Goal: Find specific page/section: Find specific page/section

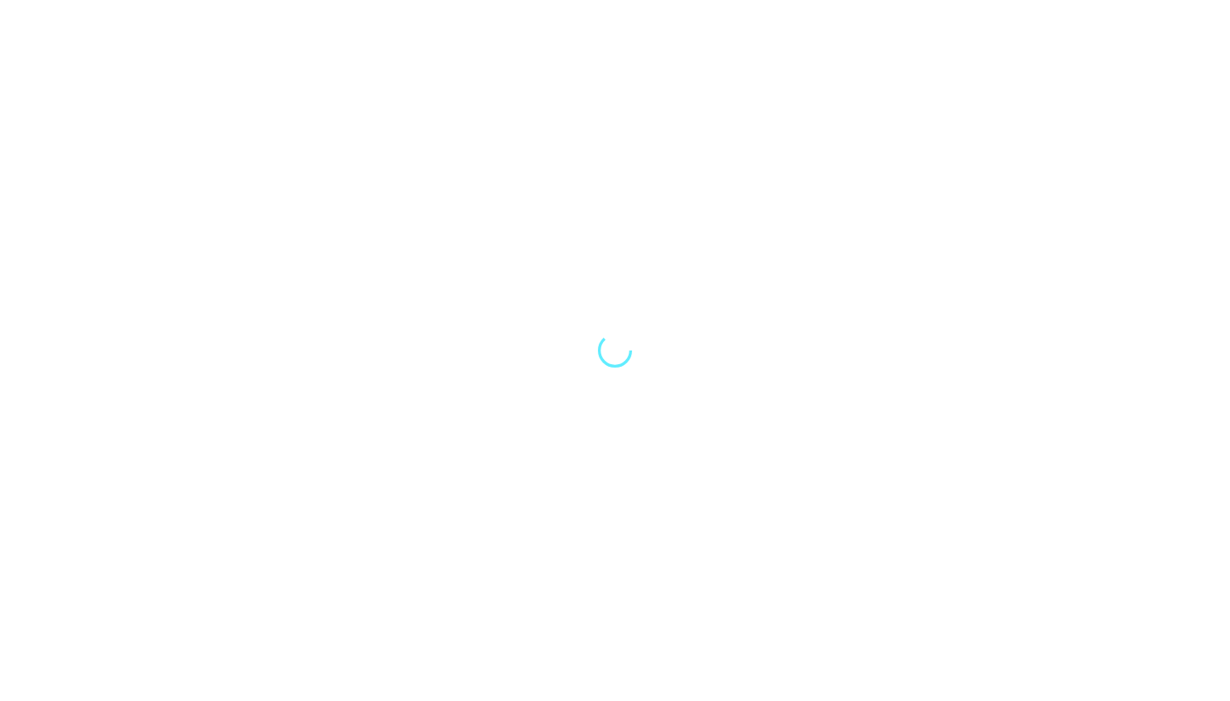
select select "Song"
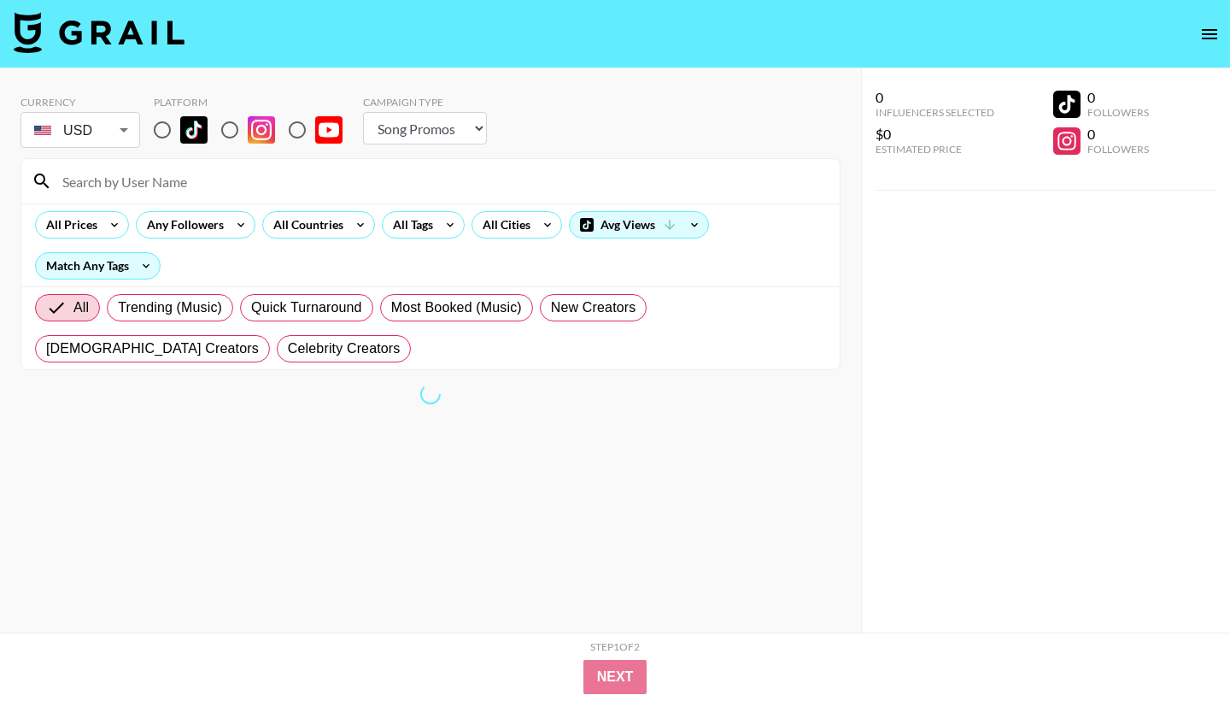
click at [173, 141] on input "radio" at bounding box center [162, 130] width 36 height 36
radio input "true"
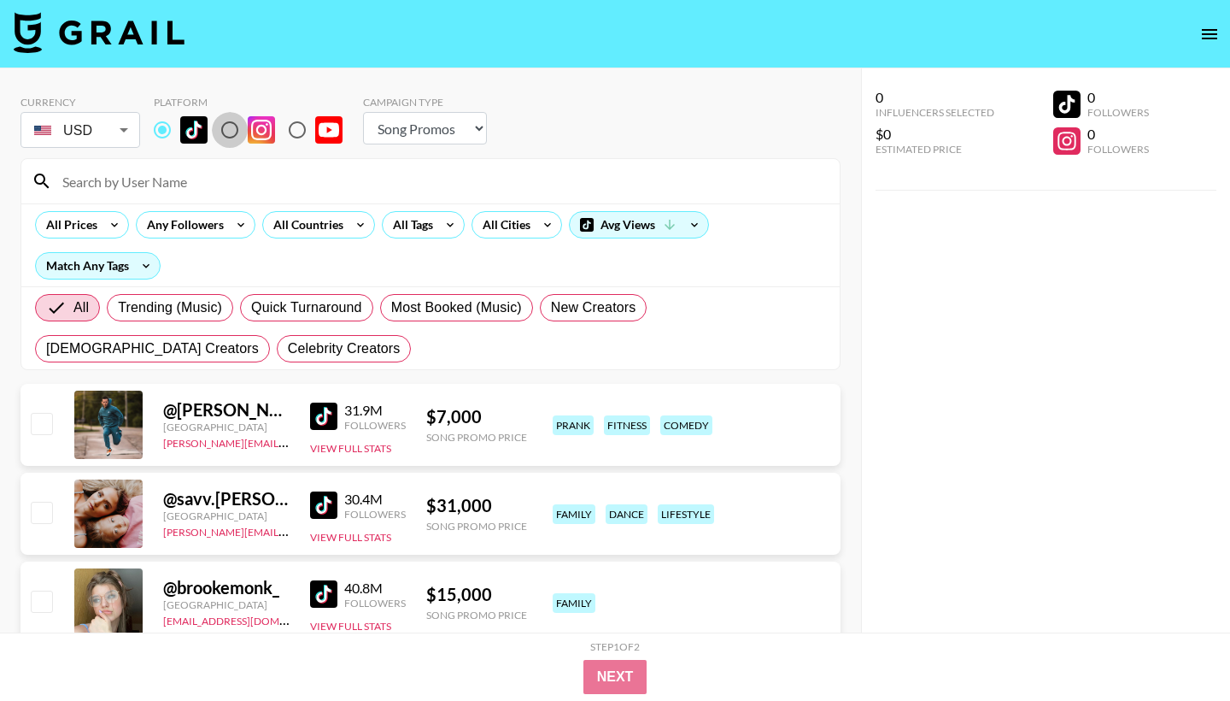
click at [235, 129] on input "radio" at bounding box center [230, 130] width 36 height 36
radio input "true"
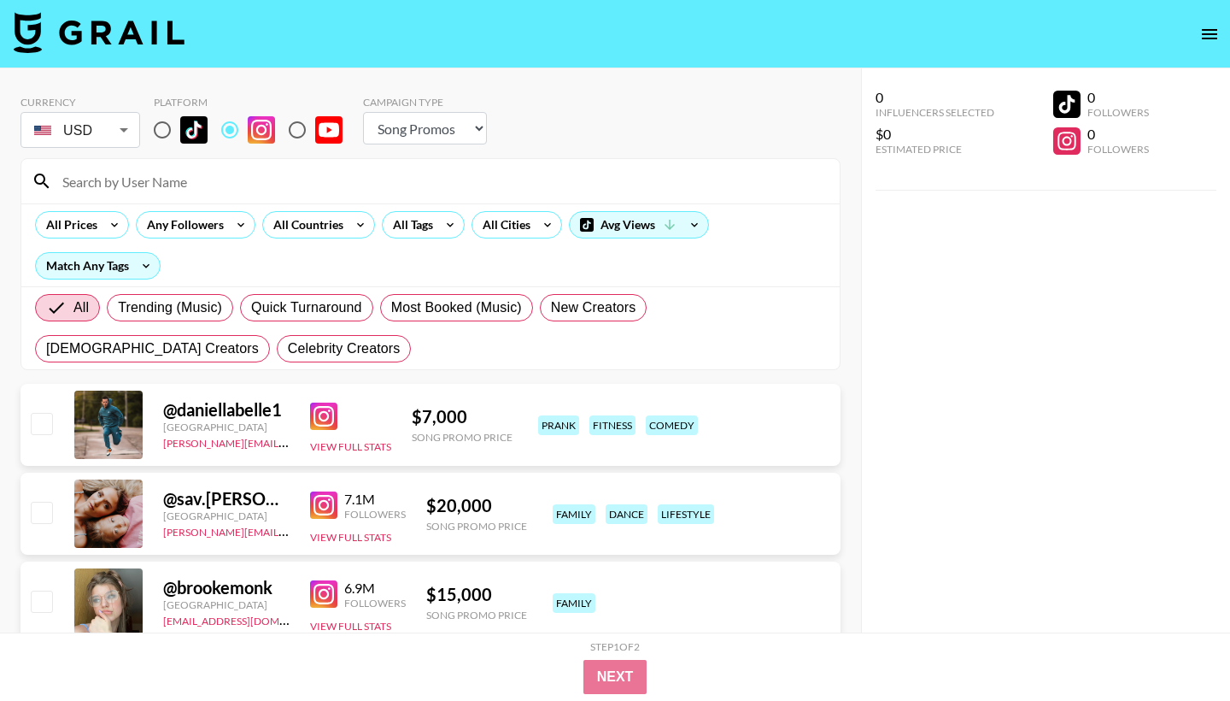
click at [102, 177] on input at bounding box center [440, 180] width 777 height 27
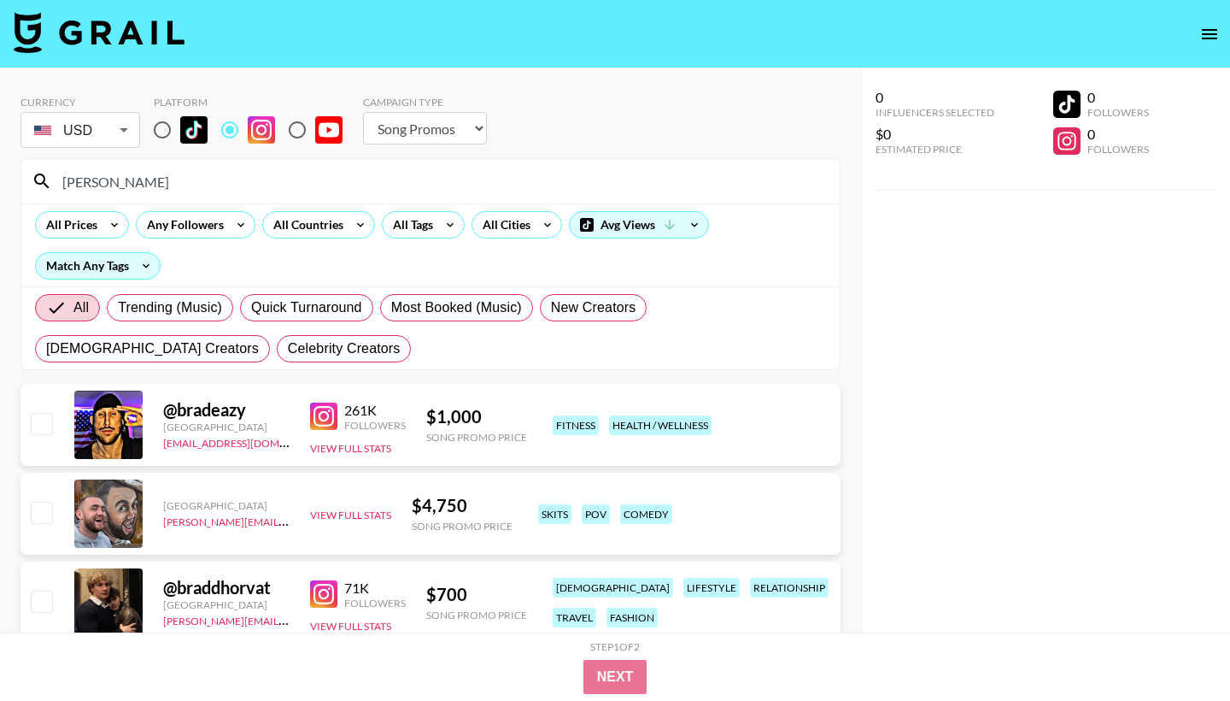
click at [150, 186] on input "brad" at bounding box center [440, 180] width 777 height 27
drag, startPoint x: 148, startPoint y: 185, endPoint x: 54, endPoint y: 185, distance: 94.0
click at [54, 185] on input "brad" at bounding box center [440, 180] width 777 height 27
paste input "jameshoorvat"
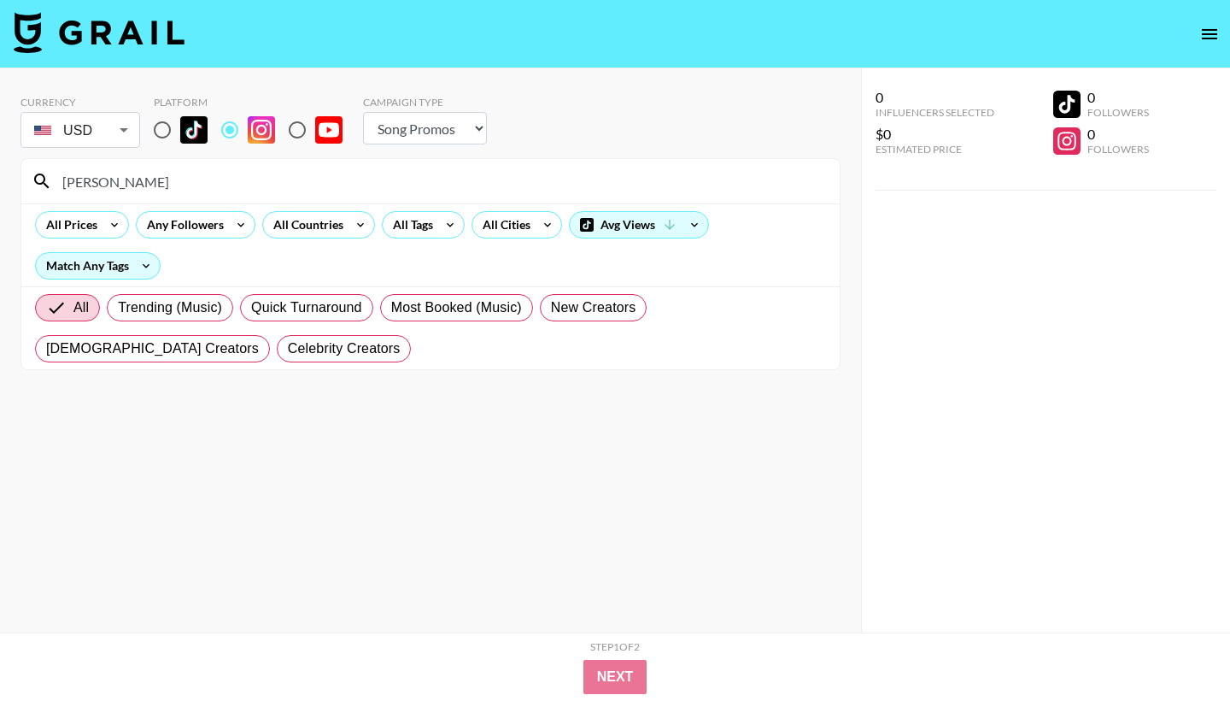
type input "[PERSON_NAME]"
click at [225, 191] on input "[PERSON_NAME]" at bounding box center [440, 180] width 777 height 27
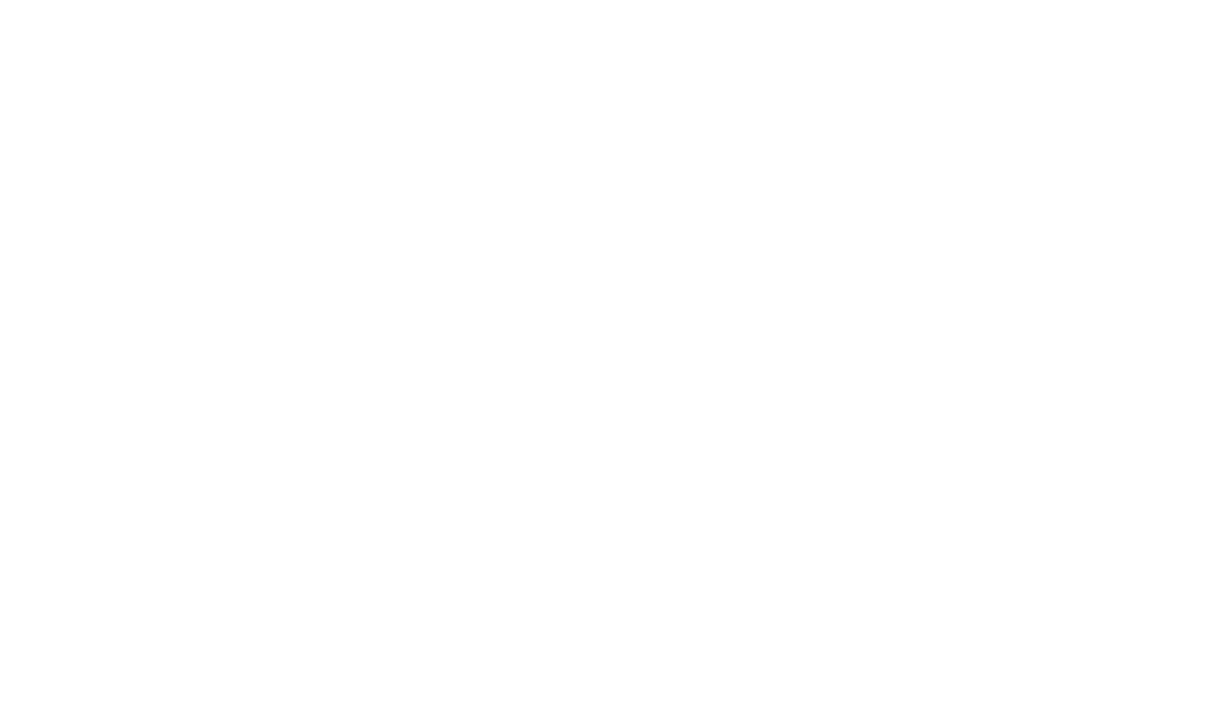
select select "Song"
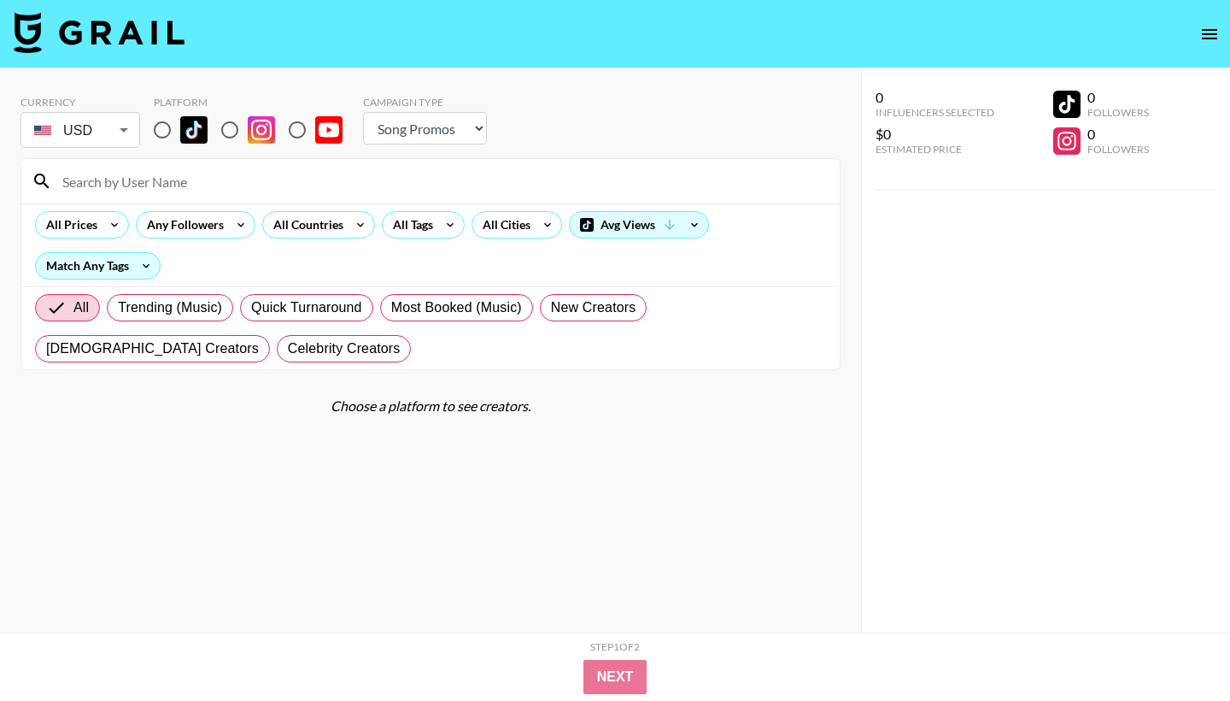
click at [144, 191] on input at bounding box center [440, 180] width 777 height 27
paste input "jameshoorvat"
type input "[PERSON_NAME]"
click at [248, 132] on img at bounding box center [261, 129] width 27 height 27
click at [248, 132] on input "radio" at bounding box center [230, 130] width 36 height 36
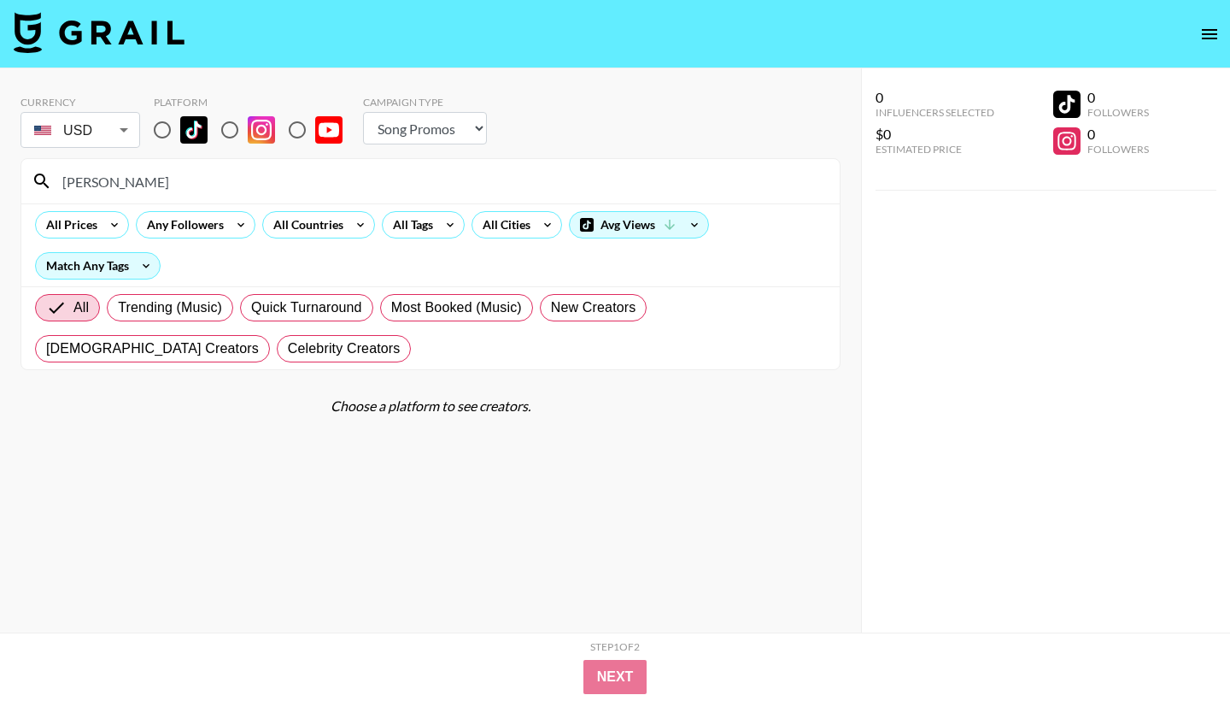
radio input "true"
click at [232, 129] on input "radio" at bounding box center [230, 130] width 36 height 36
click at [126, 186] on input "[PERSON_NAME]" at bounding box center [440, 180] width 777 height 27
paste input "jameshoorvat"
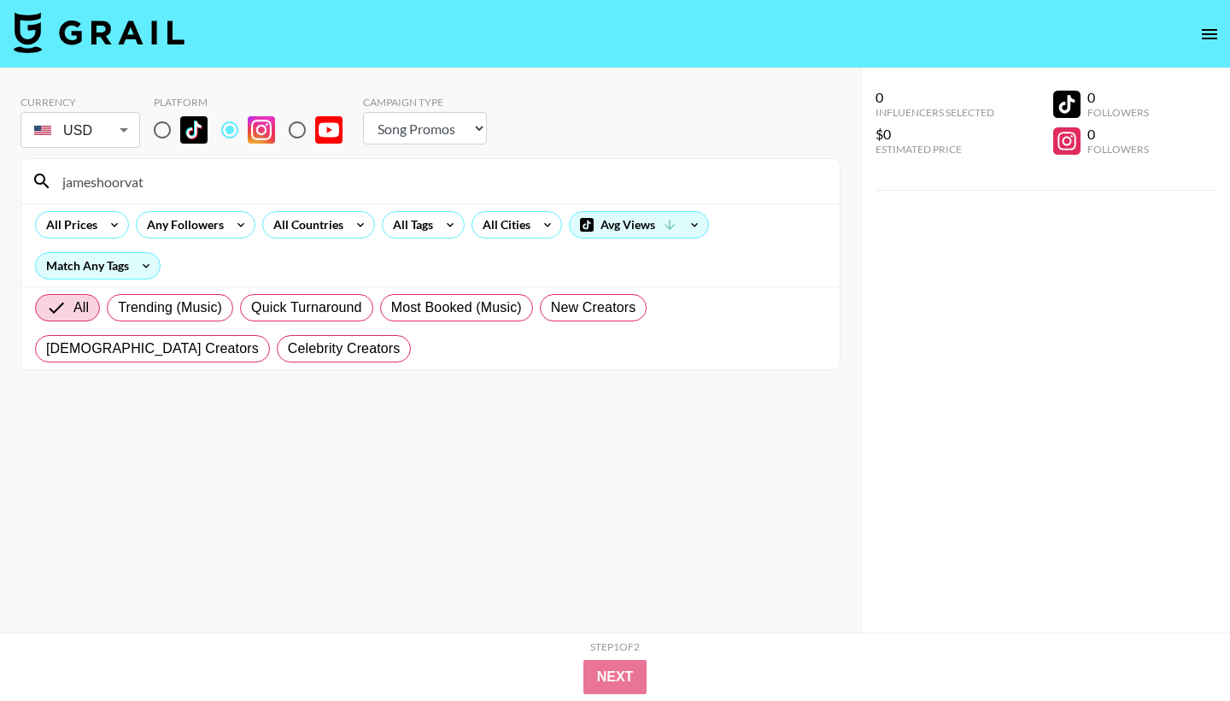
type input "jameshoorvat"
click at [160, 136] on input "radio" at bounding box center [162, 130] width 36 height 36
radio input "true"
click at [158, 181] on input "jameshoorvat" at bounding box center [440, 180] width 777 height 27
click at [125, 176] on input "jameshoorvat" at bounding box center [440, 180] width 777 height 27
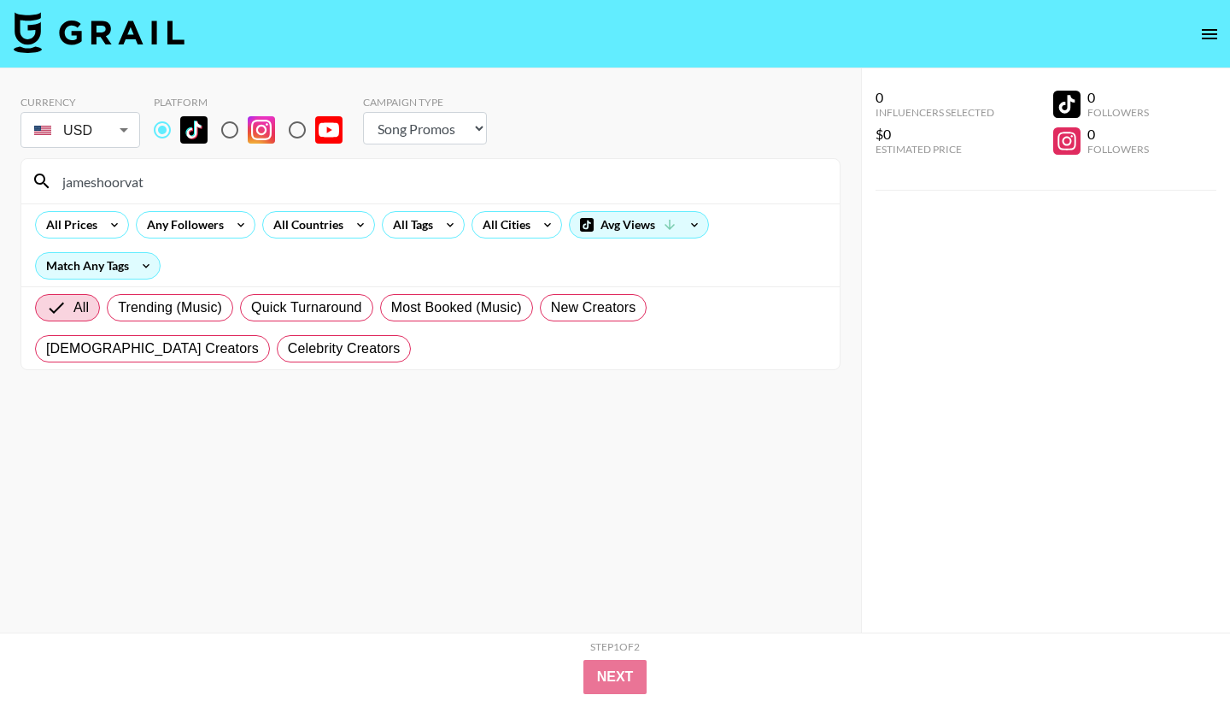
click at [125, 176] on input "jameshoorvat" at bounding box center [440, 180] width 777 height 27
click at [220, 131] on input "radio" at bounding box center [230, 130] width 36 height 36
radio input "true"
click at [126, 180] on input "jameshoorvat" at bounding box center [440, 180] width 777 height 27
click at [125, 180] on input "jameshoorvat" at bounding box center [440, 180] width 777 height 27
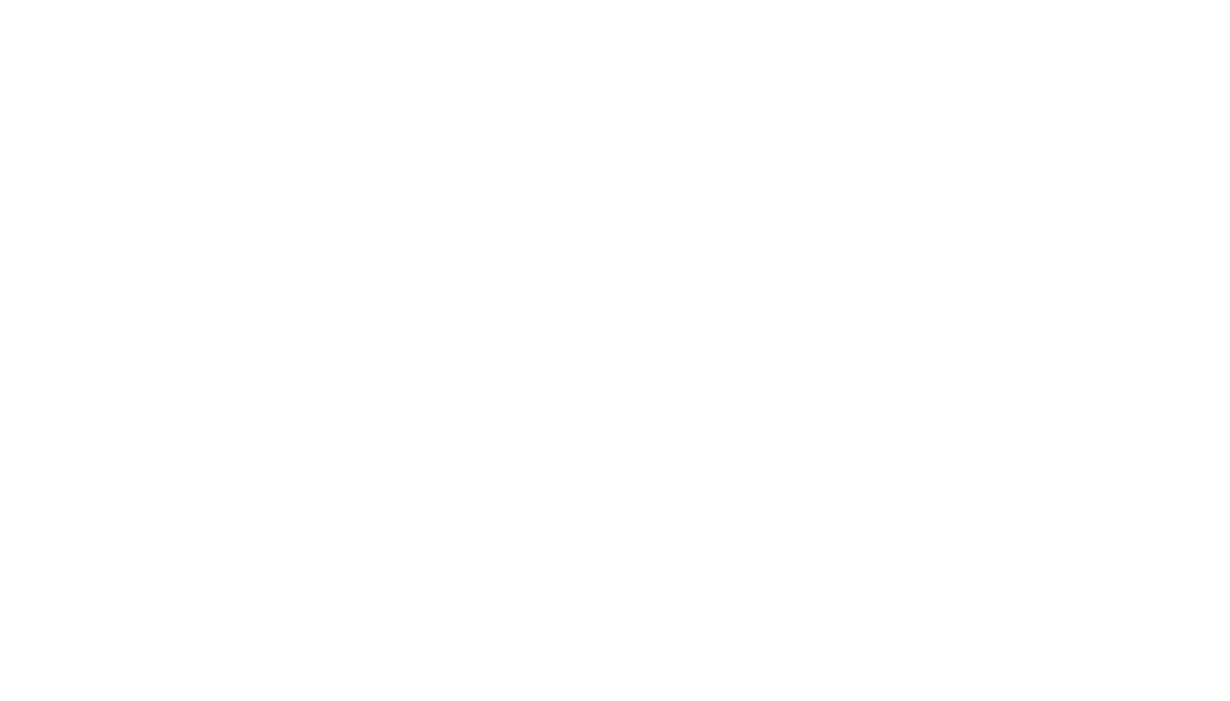
select select "Song"
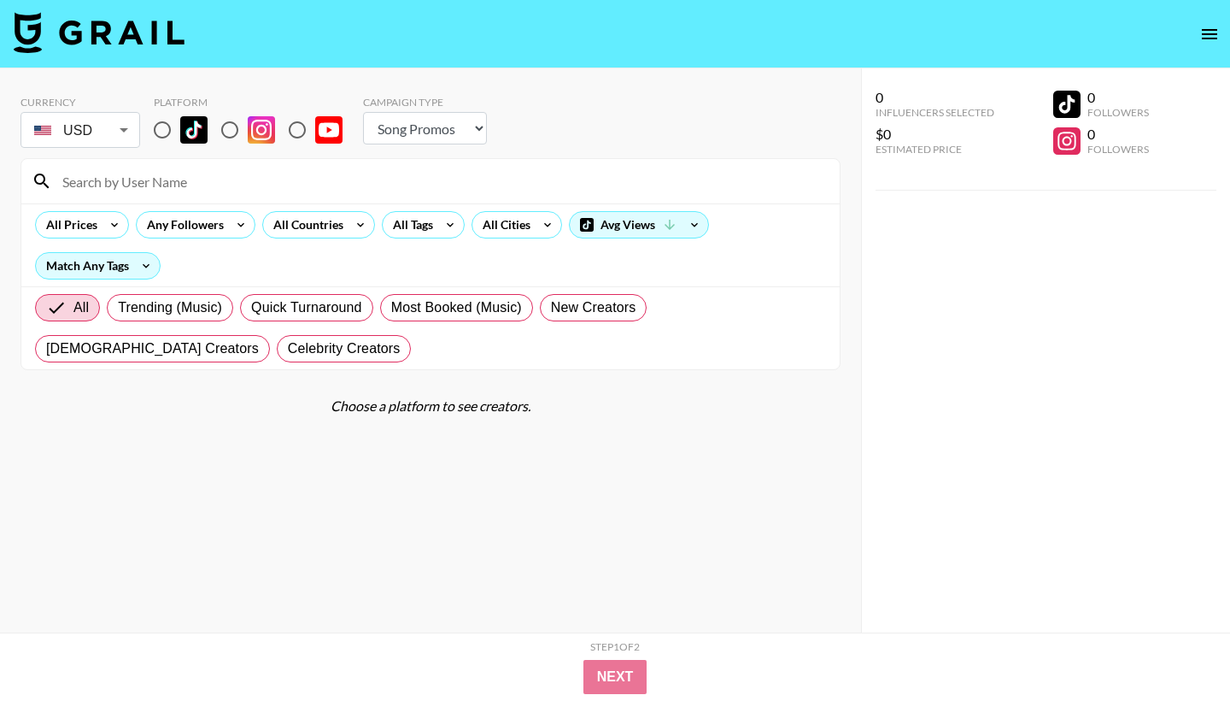
click at [144, 182] on input at bounding box center [440, 180] width 777 height 27
paste input "jameshoorvat"
type input "jameshoorvat"
click at [251, 131] on img at bounding box center [261, 129] width 27 height 27
click at [248, 131] on input "radio" at bounding box center [230, 130] width 36 height 36
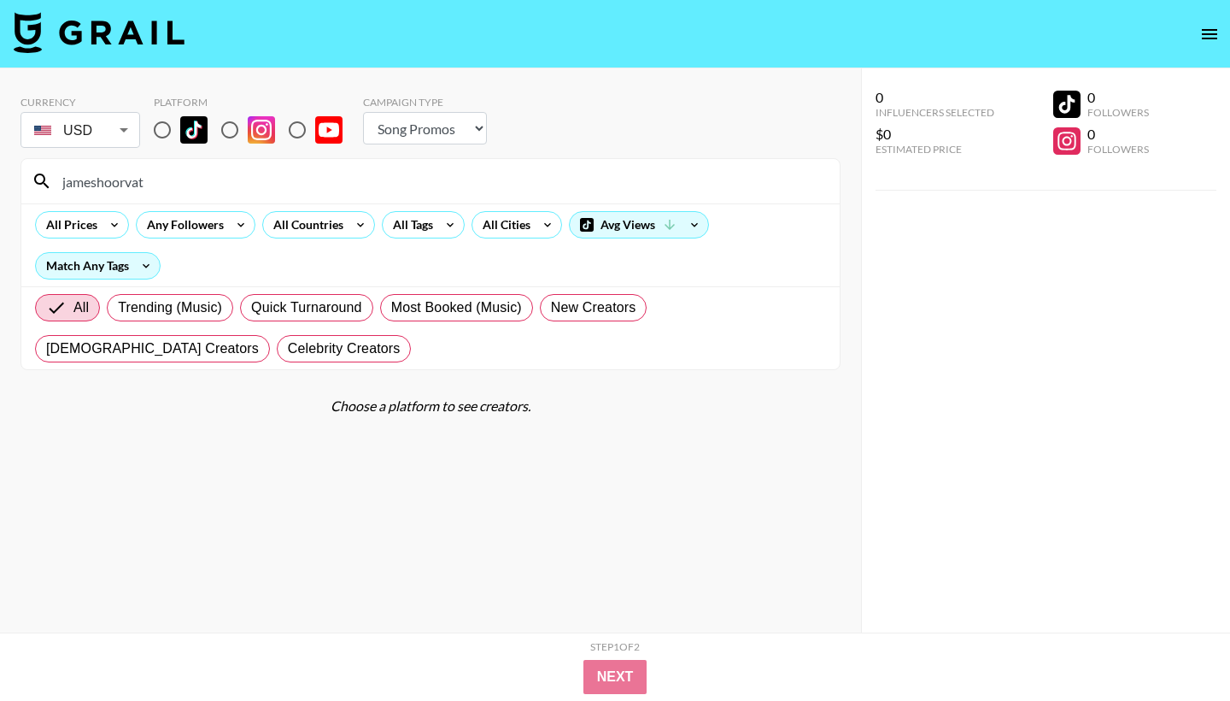
radio input "true"
click at [228, 131] on input "radio" at bounding box center [230, 130] width 36 height 36
drag, startPoint x: 149, startPoint y: 194, endPoint x: 4, endPoint y: 173, distance: 145.8
click at [15, 183] on div "Currency USD USD ​ Platform Campaign Type Choose Type... Song Promos Brand Prom…" at bounding box center [430, 384] width 861 height 632
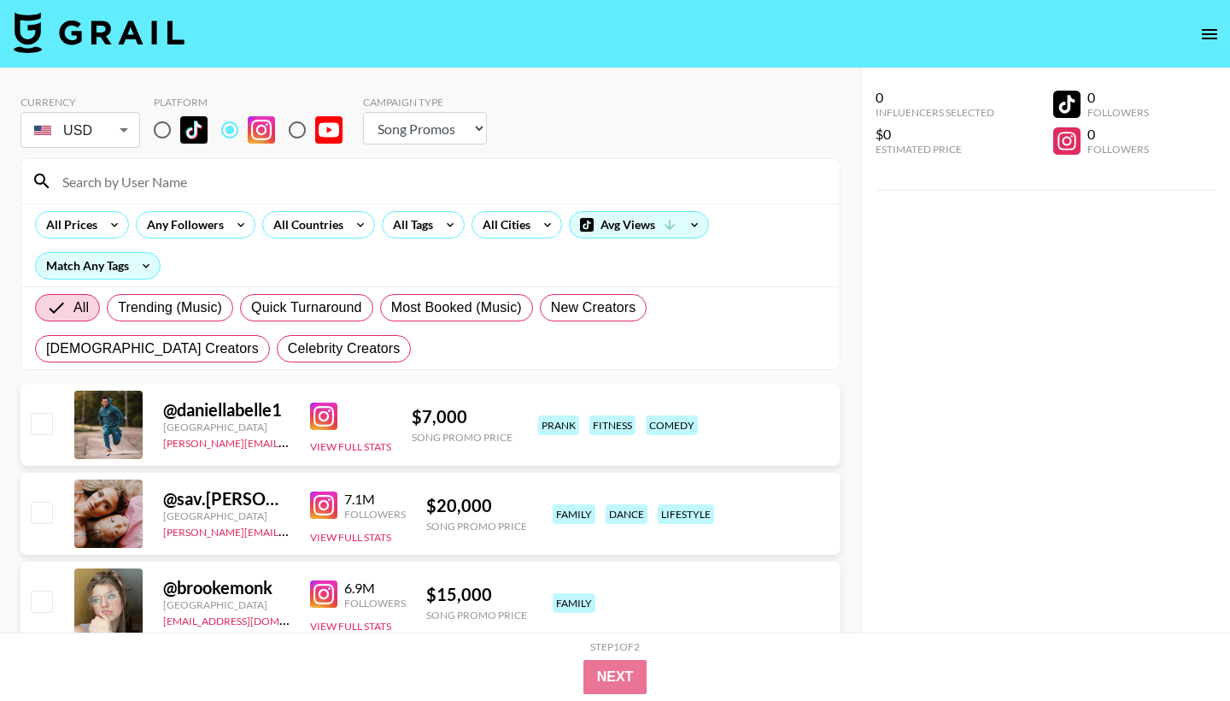
paste input "jameshoorvat"
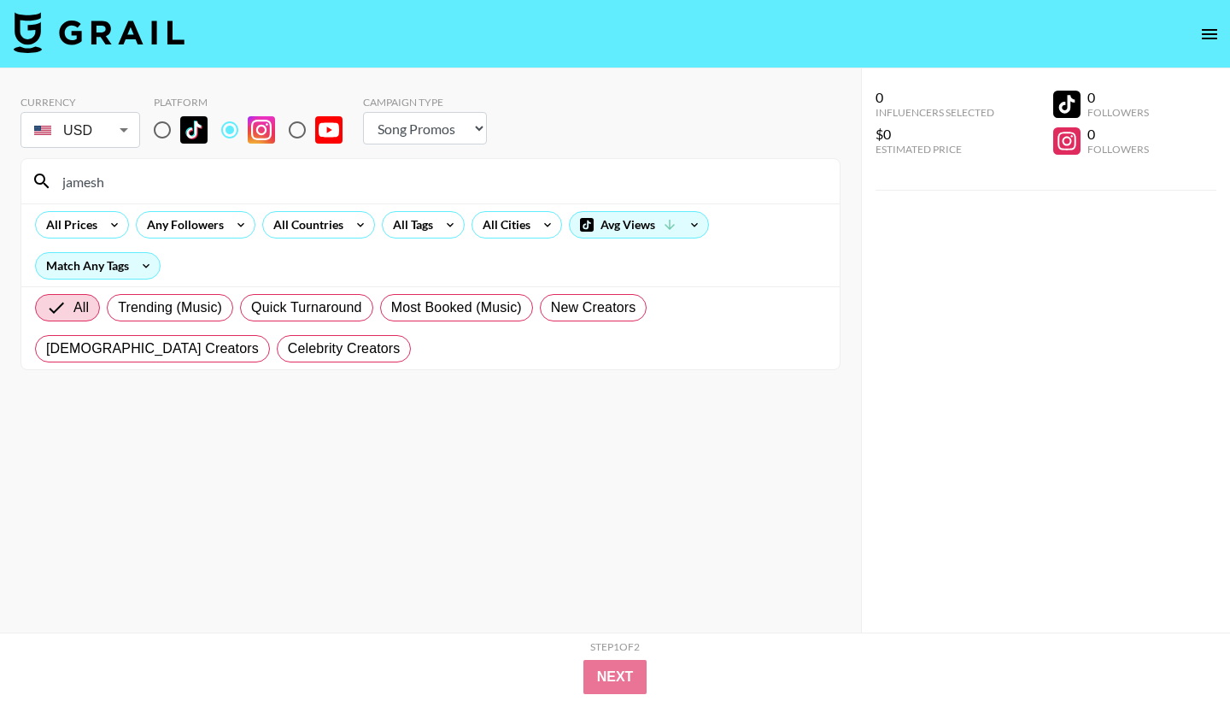
type input "[PERSON_NAME]"
